Goal: Information Seeking & Learning: Learn about a topic

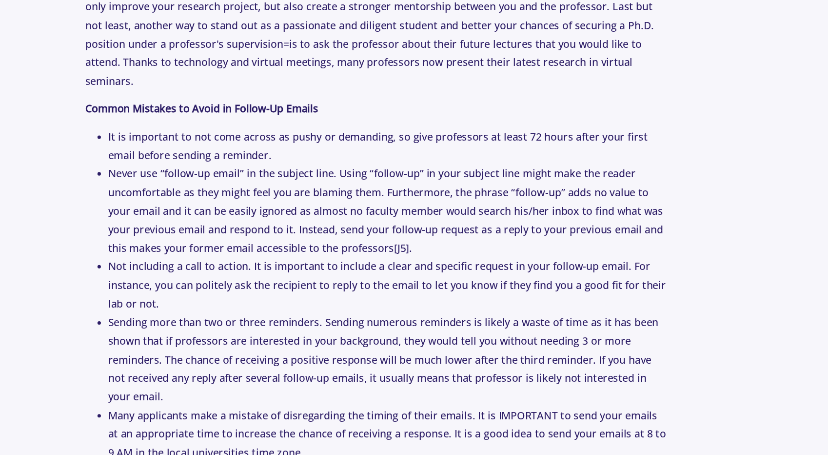
scroll to position [2275, 0]
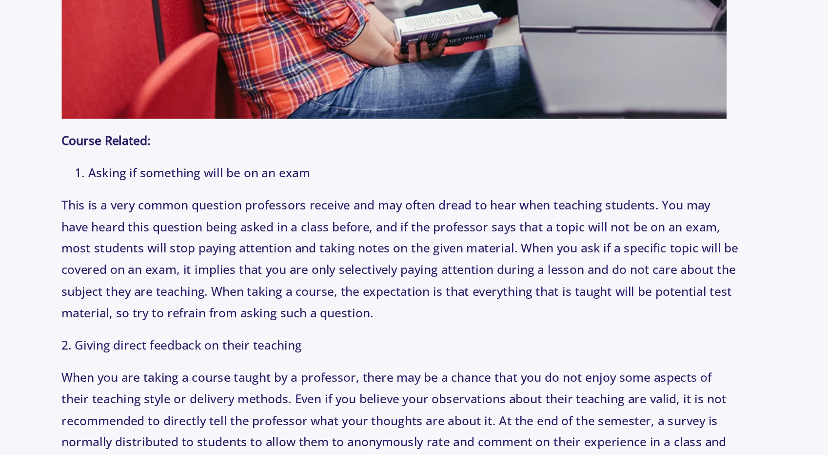
scroll to position [2179, 0]
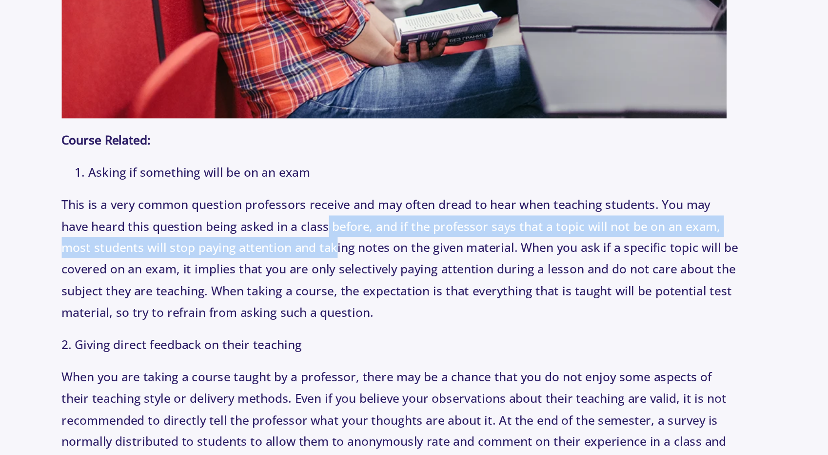
drag, startPoint x: 338, startPoint y: 232, endPoint x: 343, endPoint y: 278, distance: 46.2
click at [343, 278] on p "This is a very common question professors receive and may often dread to hear w…" at bounding box center [414, 310] width 497 height 95
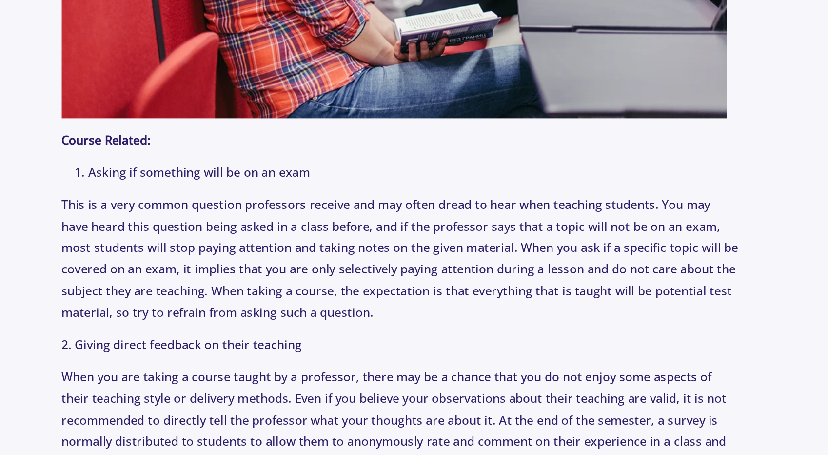
click at [329, 268] on p "This is a very common question professors receive and may often dread to hear w…" at bounding box center [414, 310] width 497 height 95
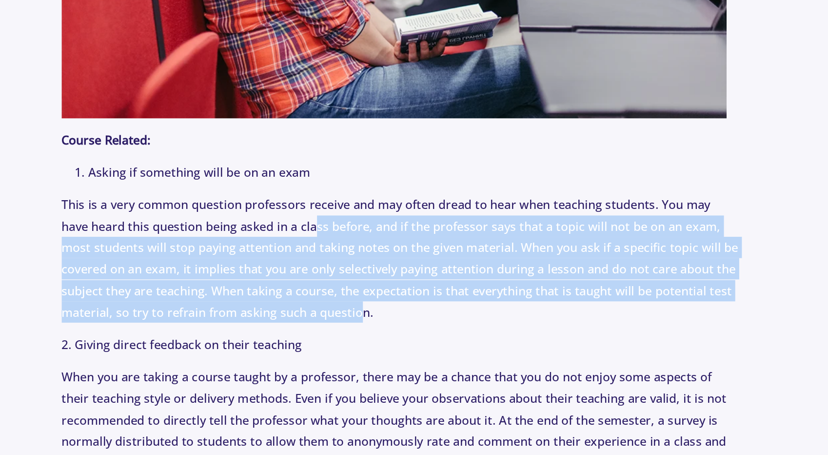
drag, startPoint x: 329, startPoint y: 268, endPoint x: 384, endPoint y: 334, distance: 86.2
click at [384, 334] on p "This is a very common question professors receive and may often dread to hear w…" at bounding box center [414, 310] width 497 height 95
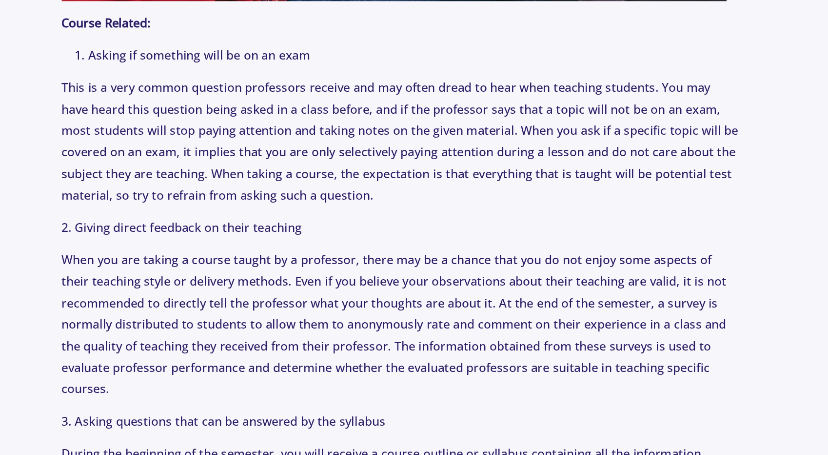
scroll to position [2264, 0]
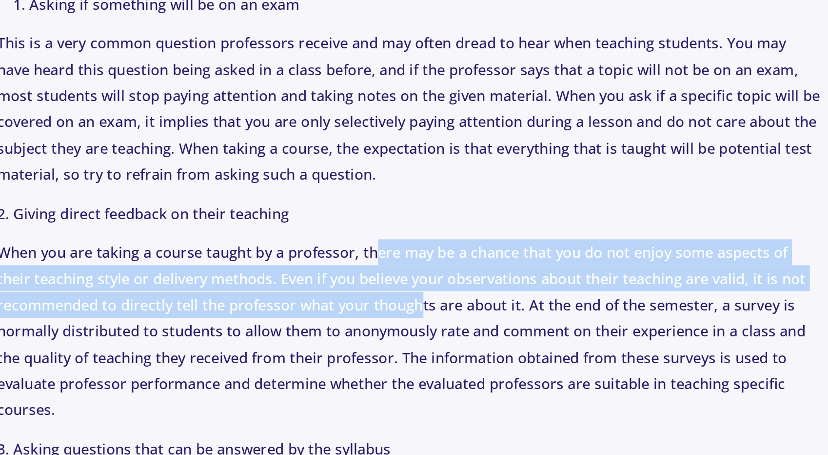
drag, startPoint x: 395, startPoint y: 290, endPoint x: 418, endPoint y: 334, distance: 49.3
click at [418, 334] on p "When you are taking a course taught by a professor, there may be a chance that …" at bounding box center [414, 359] width 497 height 111
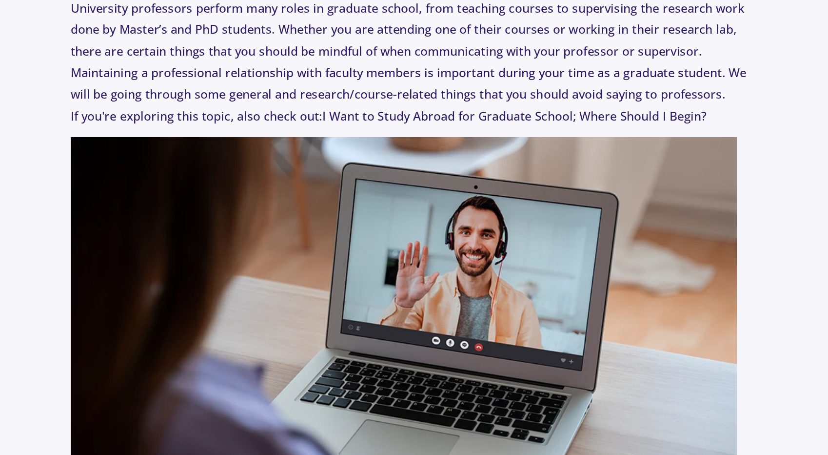
scroll to position [458, 0]
